Goal: Browse casually

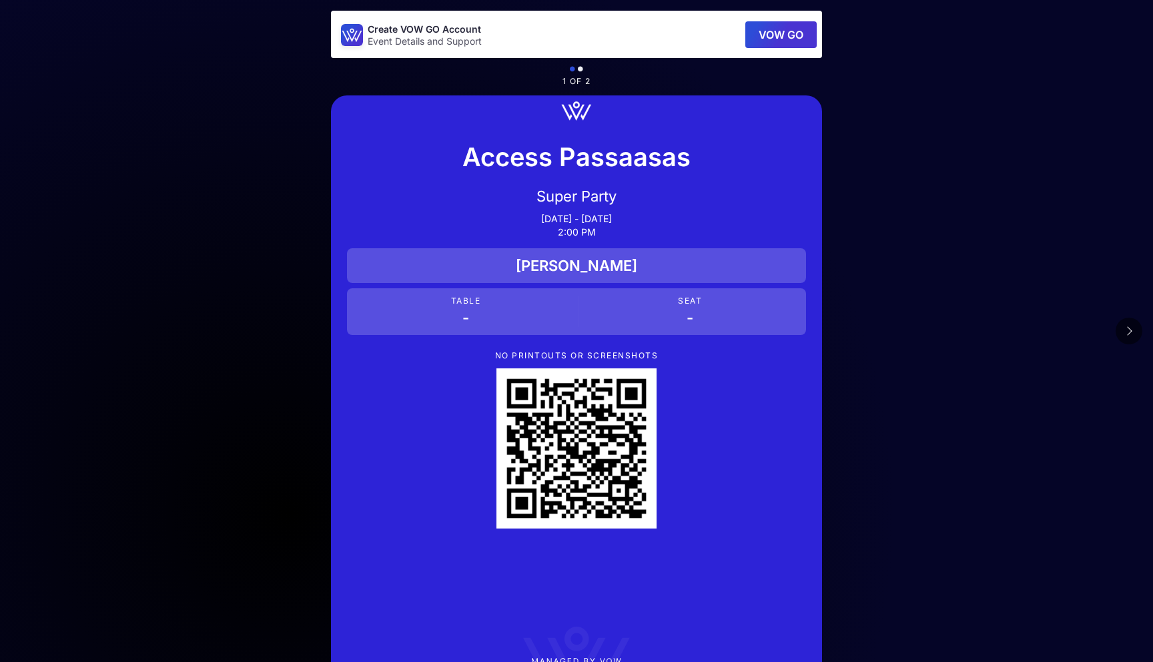
click at [1131, 330] on icon at bounding box center [1129, 331] width 7 height 11
click at [1130, 326] on icon at bounding box center [1129, 331] width 7 height 11
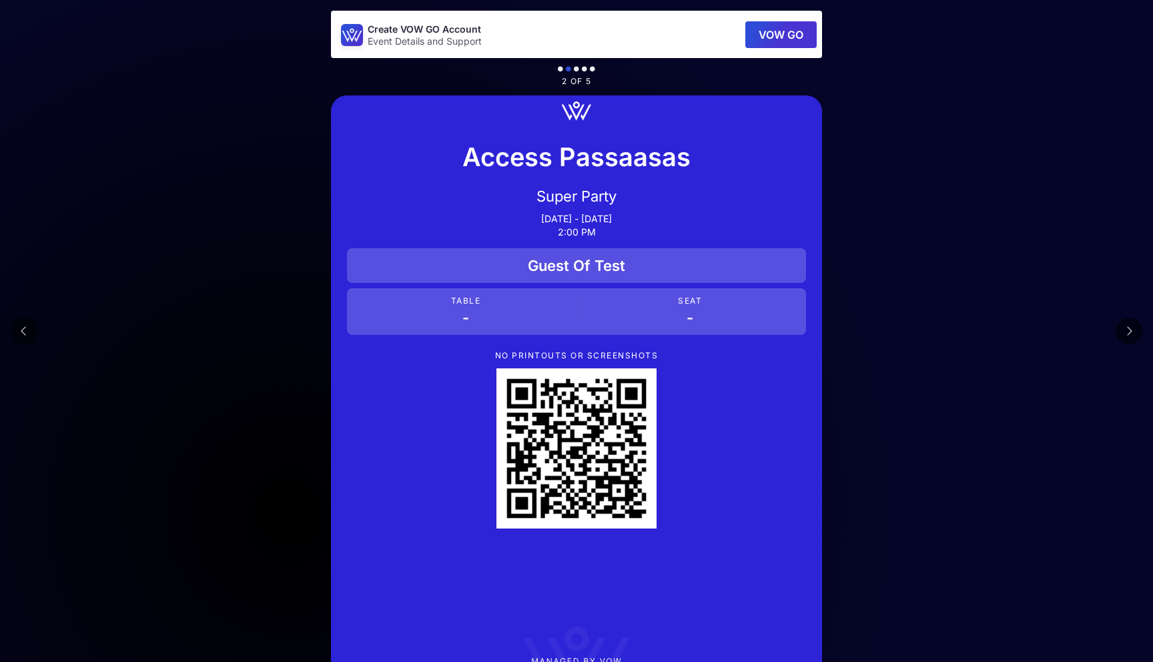
click at [1130, 326] on icon at bounding box center [1129, 331] width 7 height 11
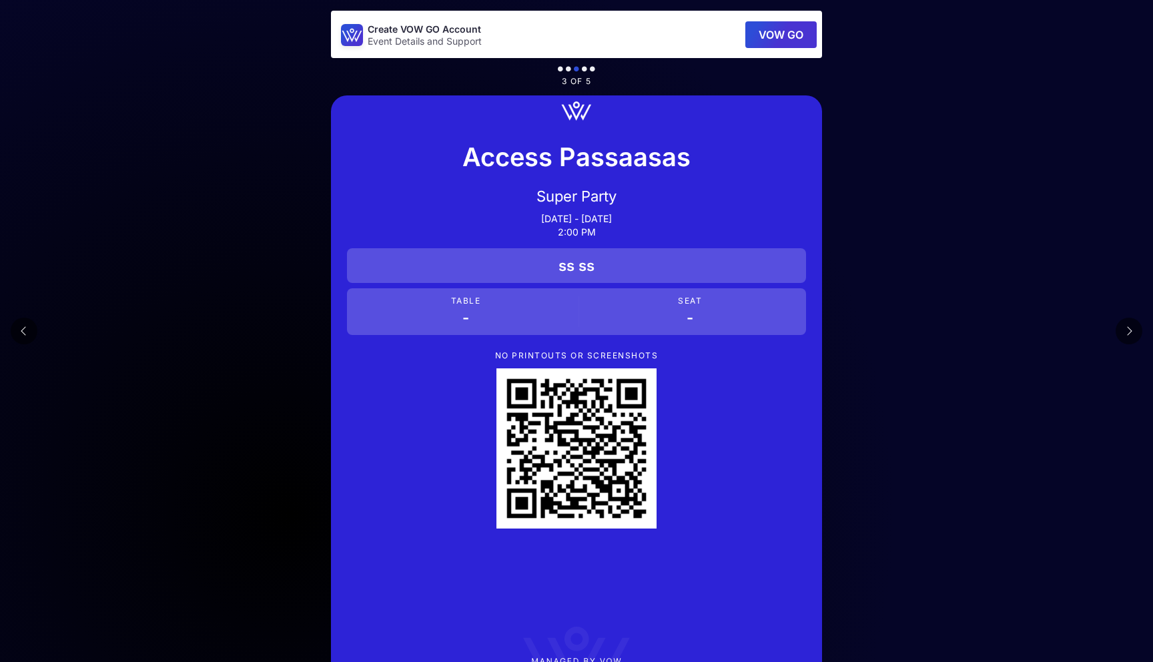
click at [1130, 326] on icon at bounding box center [1129, 331] width 7 height 11
click at [1130, 338] on button at bounding box center [1129, 331] width 27 height 27
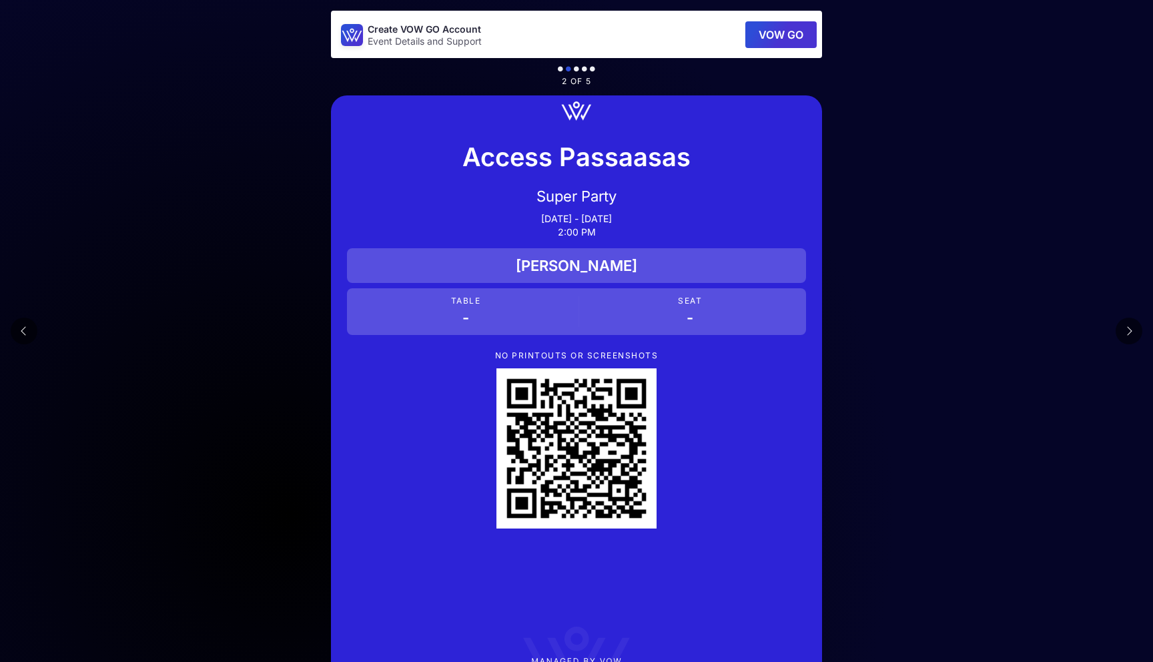
click at [1130, 338] on button at bounding box center [1129, 331] width 27 height 27
